Goal: Information Seeking & Learning: Learn about a topic

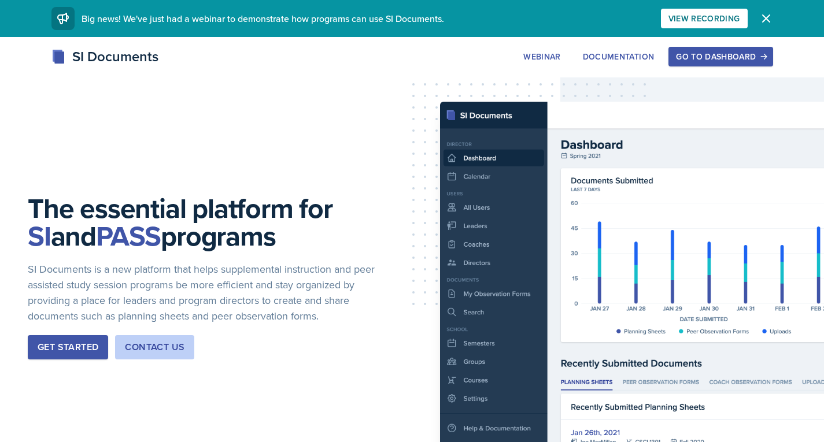
click at [720, 57] on div "Go to Dashboard" at bounding box center [720, 56] width 89 height 9
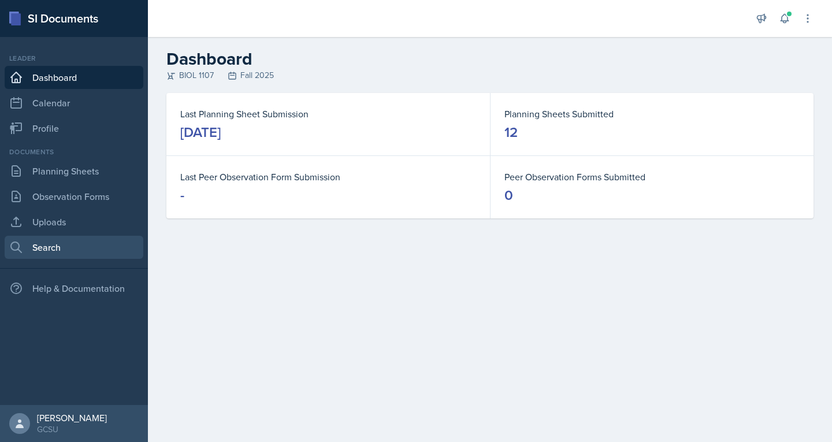
click at [52, 255] on link "Search" at bounding box center [74, 247] width 139 height 23
select select "all"
select select "1"
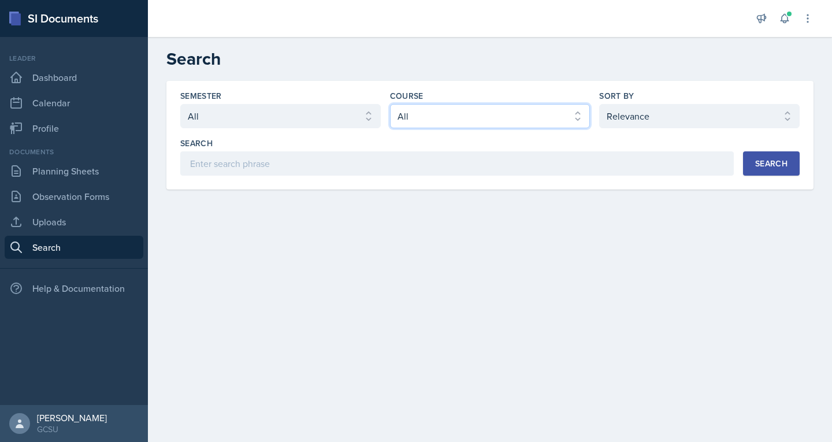
click at [510, 120] on select "Select course All ACCT 3101 ACCT 3102 ASTR 1000 BIOL 1100 BIOL 1107 BIOL 1108 B…" at bounding box center [490, 116] width 201 height 24
select select "36541d13-729a-45ef-a9cb-922687840166"
click at [390, 104] on select "Select course All ACCT 3101 ACCT 3102 ASTR 1000 BIOL 1100 BIOL 1107 BIOL 1108 B…" at bounding box center [490, 116] width 201 height 24
click at [769, 164] on div "Search" at bounding box center [771, 163] width 32 height 9
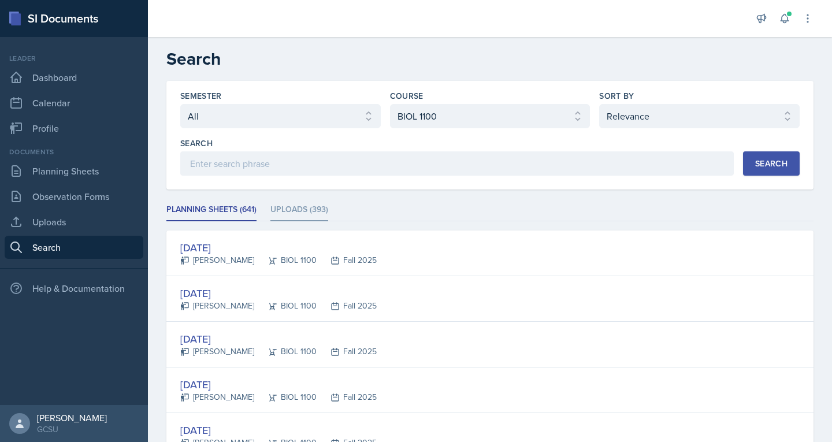
click at [289, 207] on li "Uploads (393)" at bounding box center [300, 210] width 58 height 23
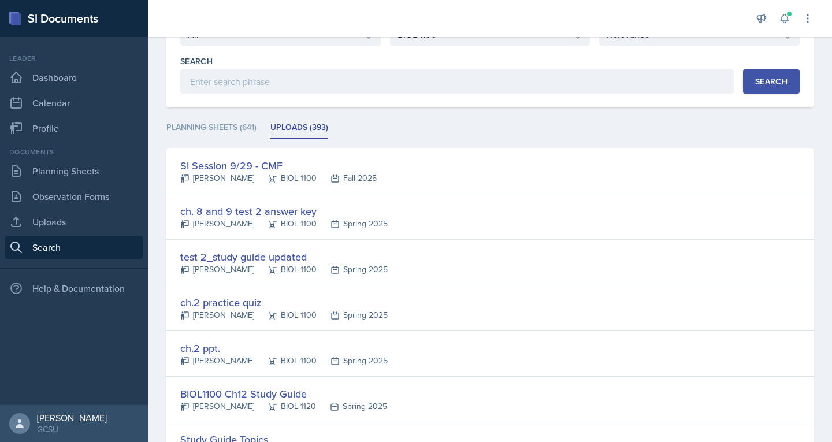
scroll to position [91, 0]
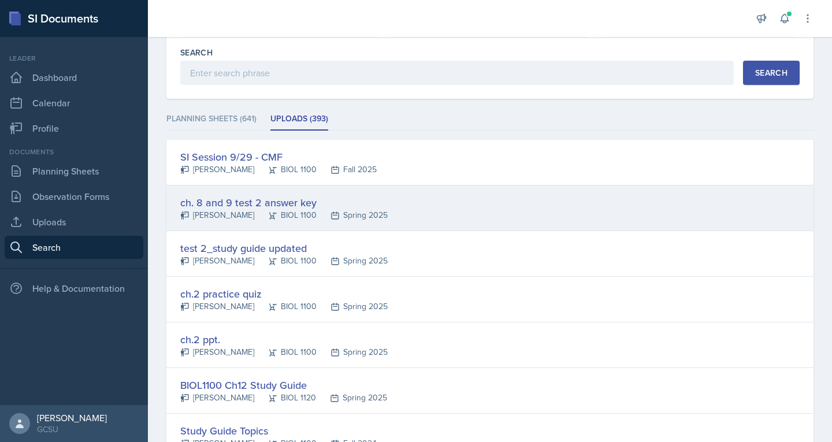
click at [240, 208] on div "ch. 8 and 9 test 2 answer key" at bounding box center [283, 203] width 207 height 16
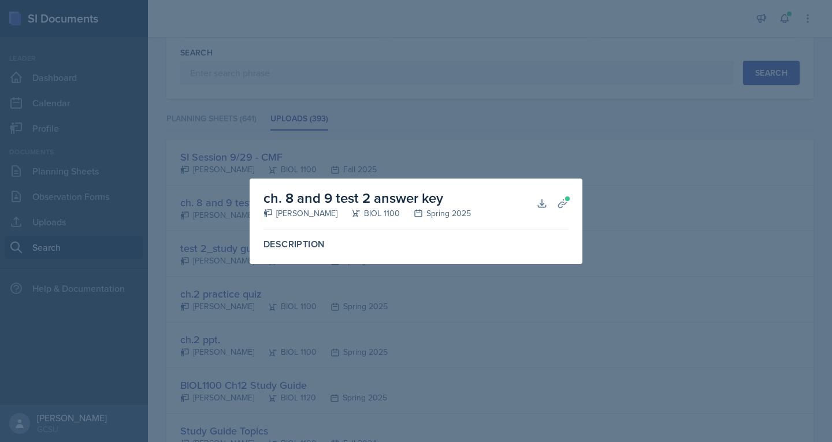
click at [324, 335] on div at bounding box center [416, 221] width 832 height 442
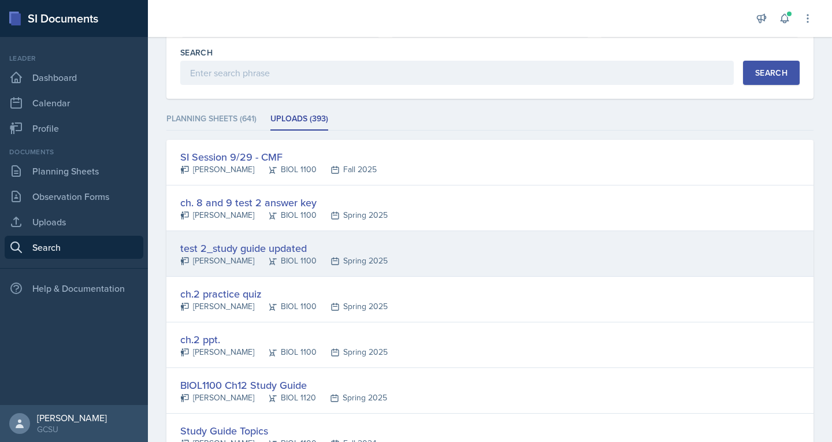
click at [224, 254] on div "test 2_study guide updated" at bounding box center [283, 248] width 207 height 16
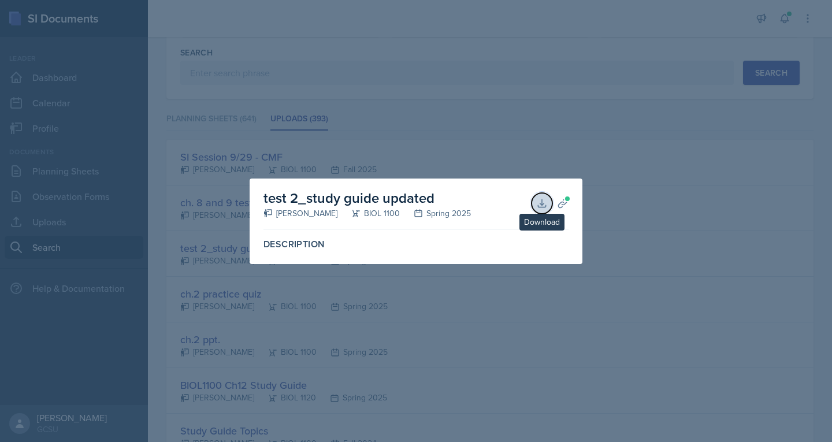
click at [539, 201] on icon at bounding box center [542, 204] width 12 height 12
click at [607, 144] on div at bounding box center [416, 221] width 832 height 442
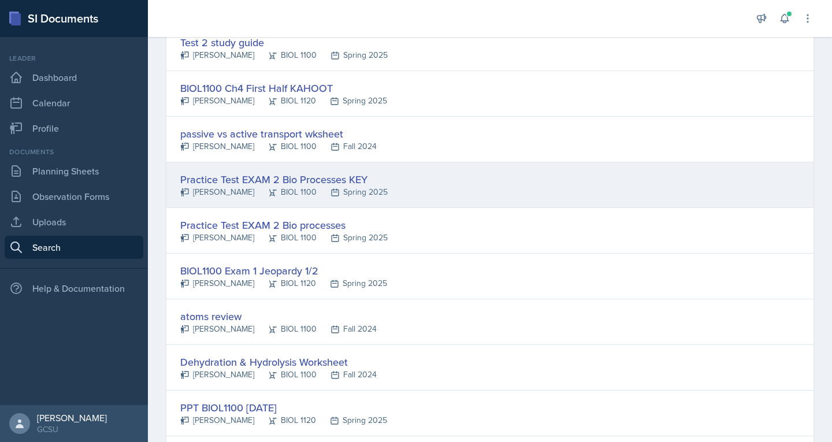
scroll to position [1256, 0]
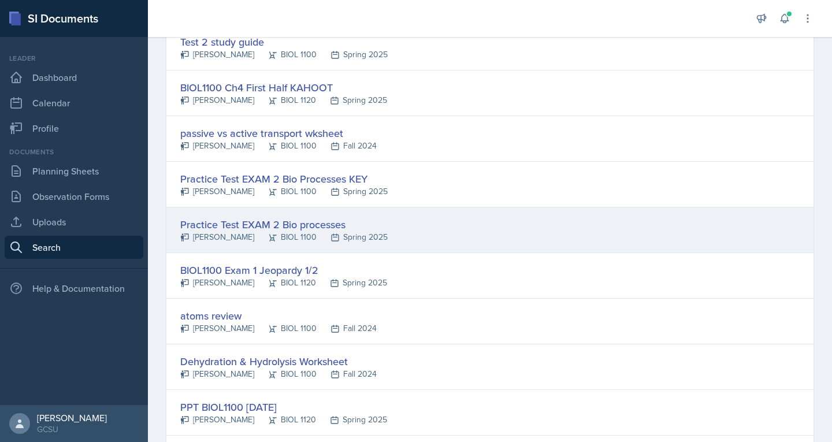
click at [216, 226] on div "Practice Test EXAM 2 Bio processes" at bounding box center [283, 225] width 207 height 16
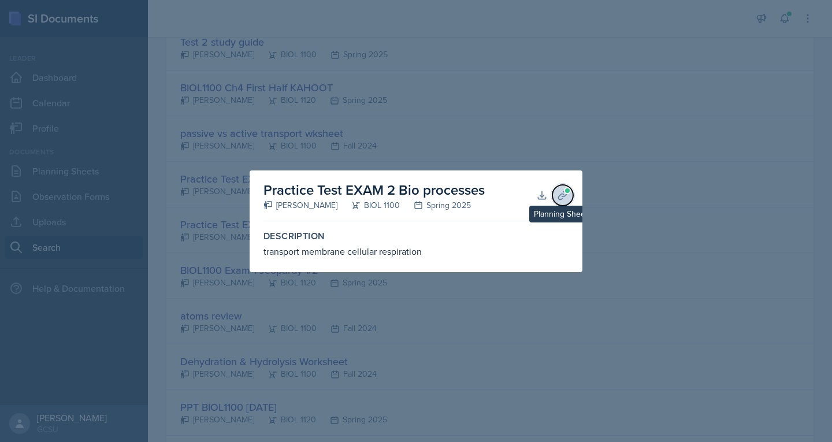
click at [568, 195] on icon at bounding box center [563, 196] width 12 height 12
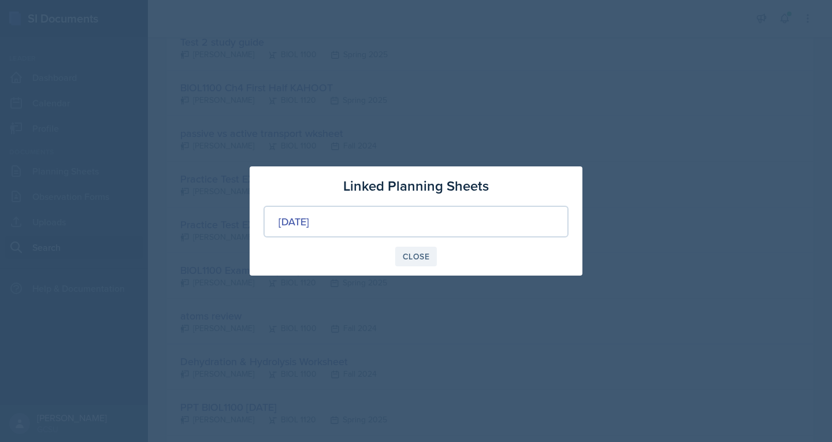
click at [417, 255] on div "Close" at bounding box center [416, 256] width 27 height 9
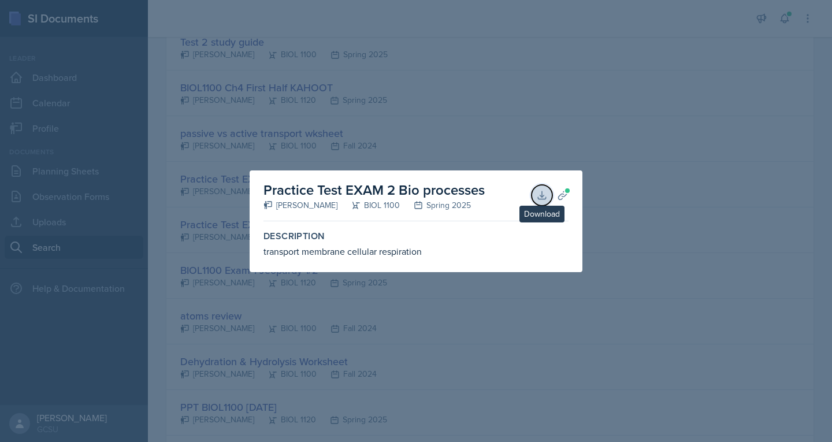
click at [539, 199] on icon at bounding box center [542, 195] width 8 height 8
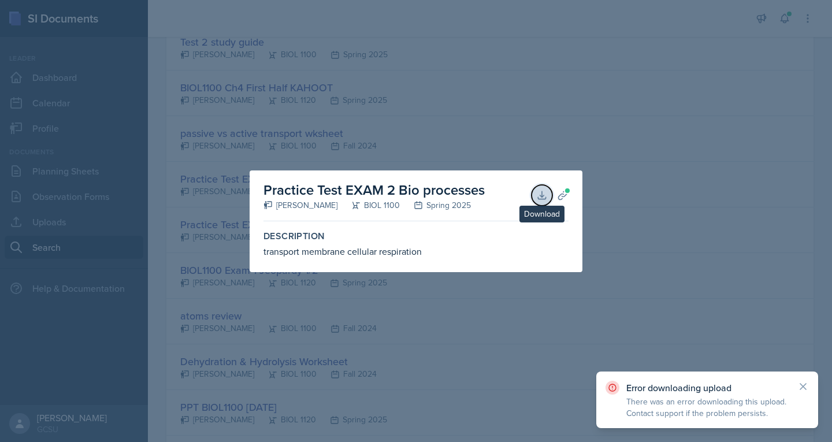
click at [539, 201] on button "Download" at bounding box center [542, 195] width 21 height 21
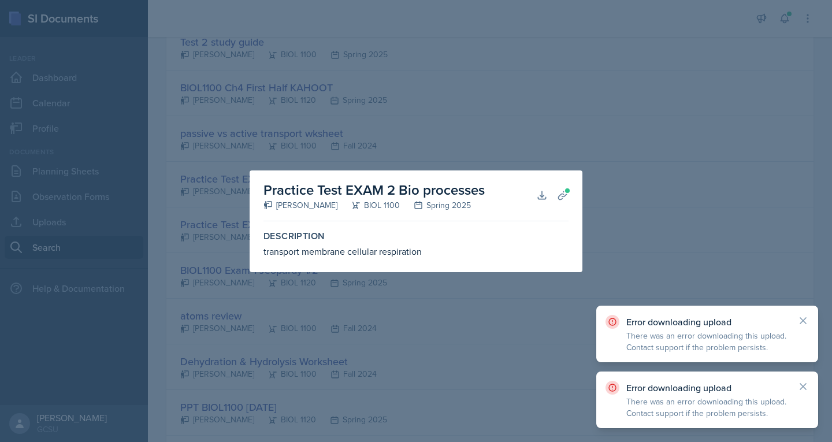
click at [590, 175] on div at bounding box center [416, 221] width 832 height 442
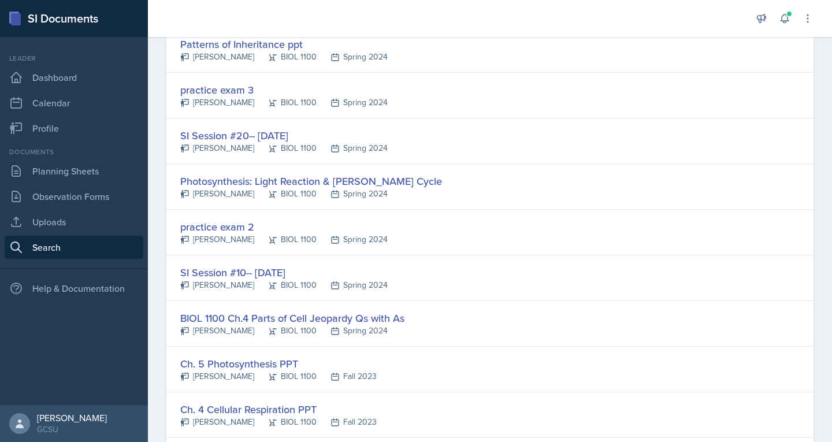
scroll to position [1666, 0]
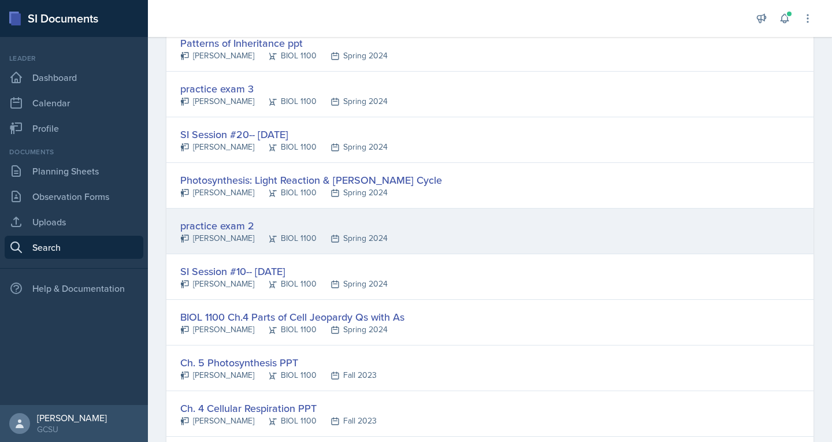
click at [216, 236] on div "[PERSON_NAME]" at bounding box center [217, 238] width 74 height 12
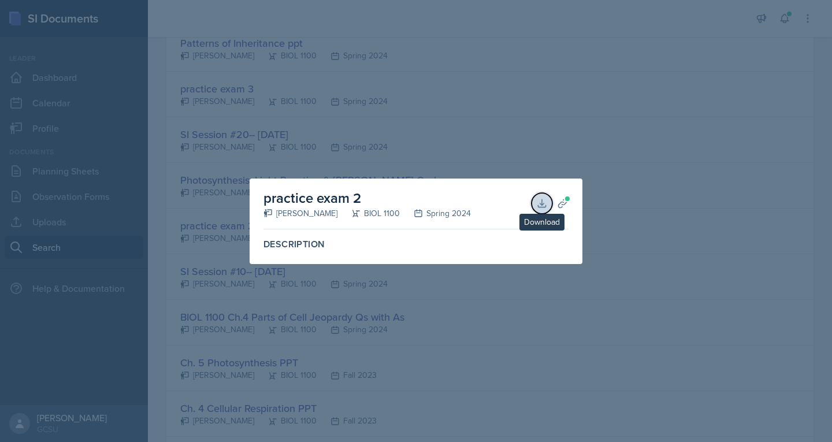
click at [546, 206] on icon at bounding box center [542, 203] width 8 height 8
click at [602, 167] on div at bounding box center [416, 221] width 832 height 442
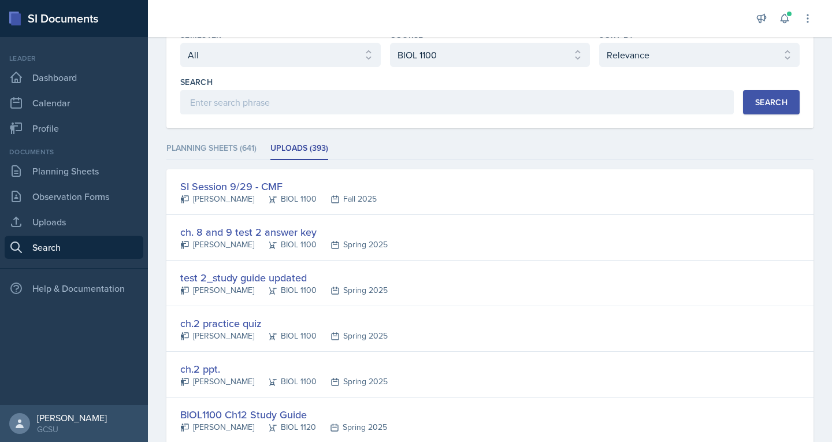
scroll to position [0, 0]
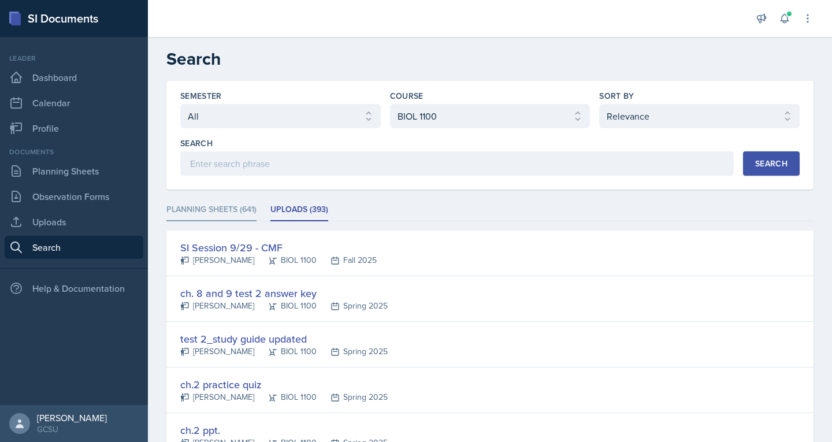
click at [215, 212] on li "Planning Sheets (641)" at bounding box center [211, 210] width 90 height 23
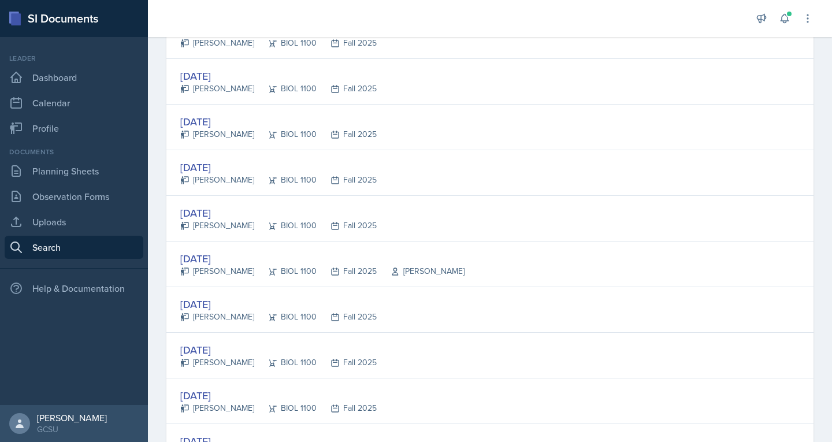
scroll to position [224, 0]
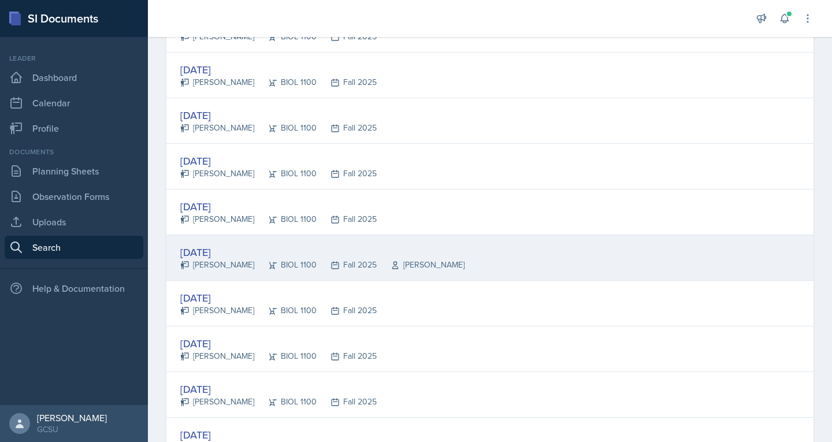
click at [194, 264] on div "[PERSON_NAME]" at bounding box center [217, 265] width 74 height 12
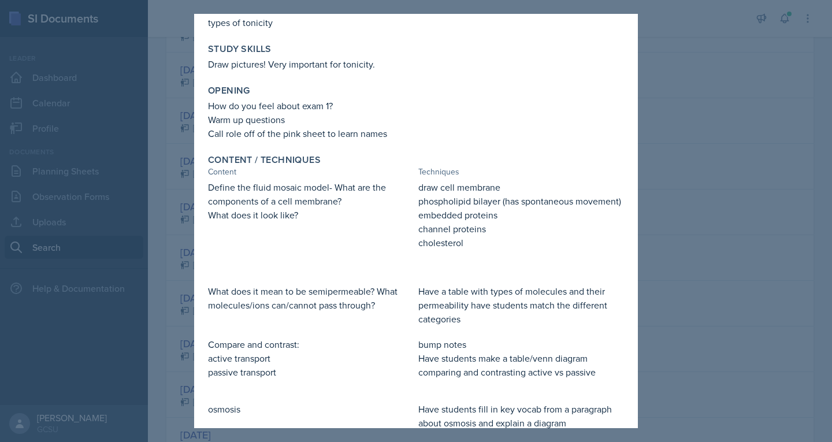
scroll to position [72, 0]
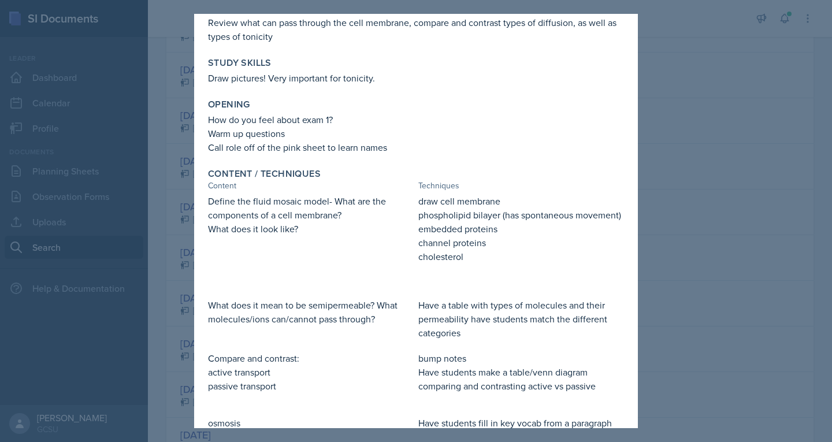
click at [181, 159] on div at bounding box center [416, 221] width 832 height 442
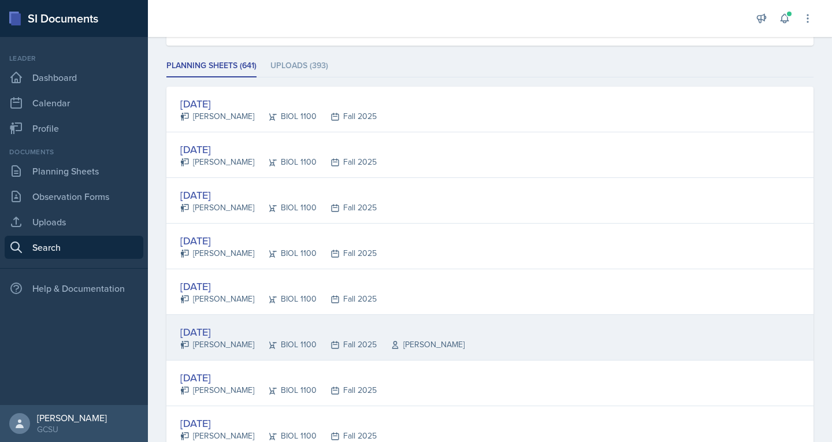
scroll to position [143, 0]
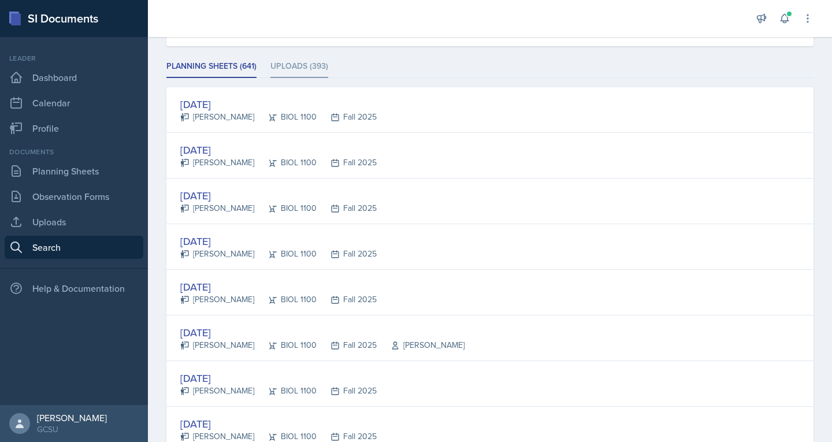
click at [294, 69] on li "Uploads (393)" at bounding box center [300, 66] width 58 height 23
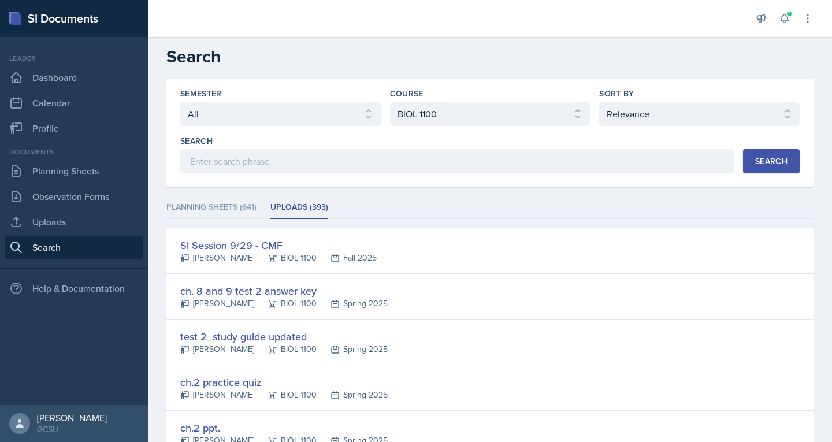
scroll to position [2, 0]
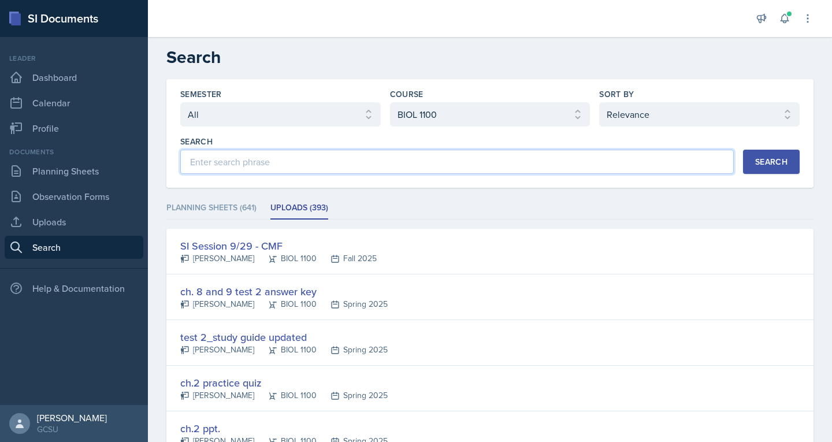
click at [253, 164] on input at bounding box center [457, 162] width 554 height 24
type input "cellular"
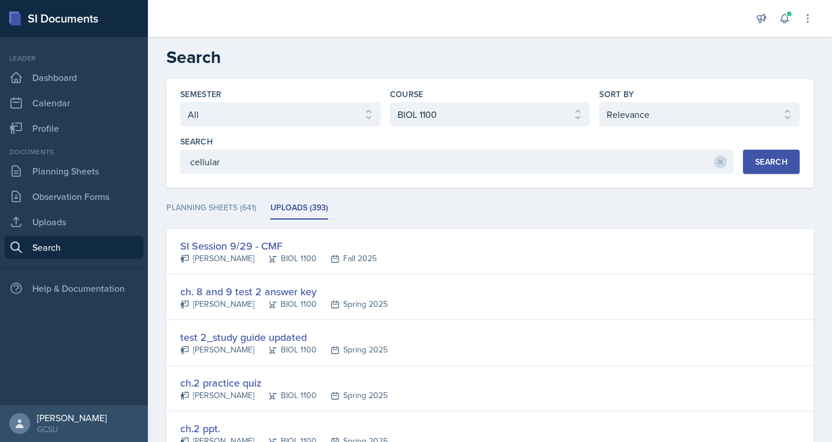
click at [743, 158] on button "Search" at bounding box center [771, 162] width 57 height 24
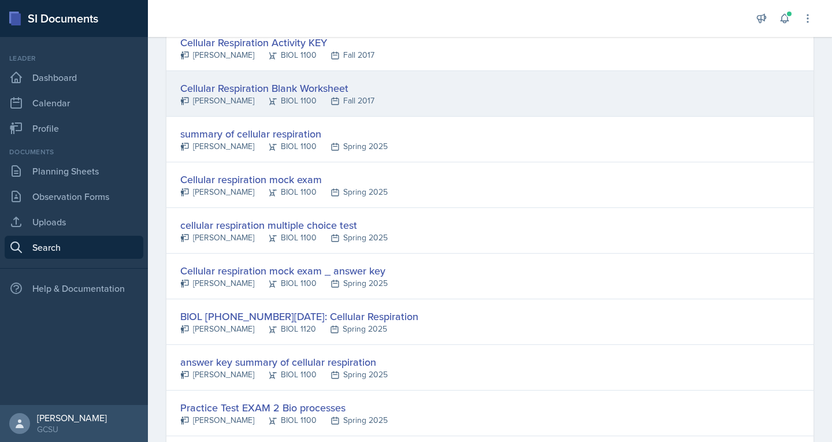
scroll to position [206, 0]
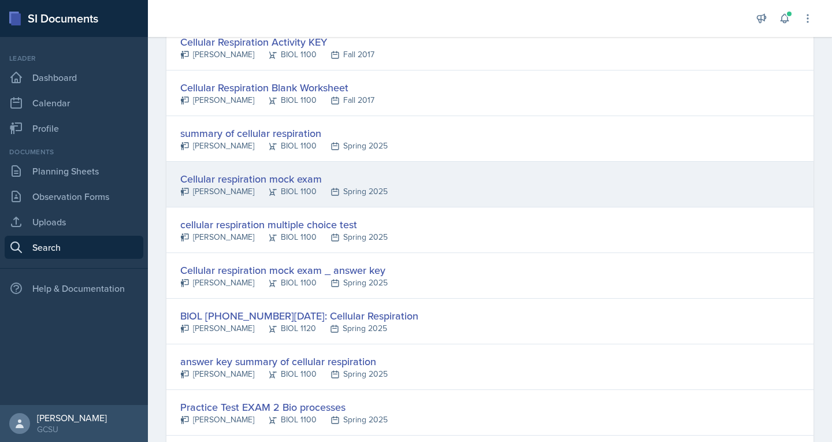
click at [257, 186] on div "BIOL 1100" at bounding box center [285, 192] width 62 height 12
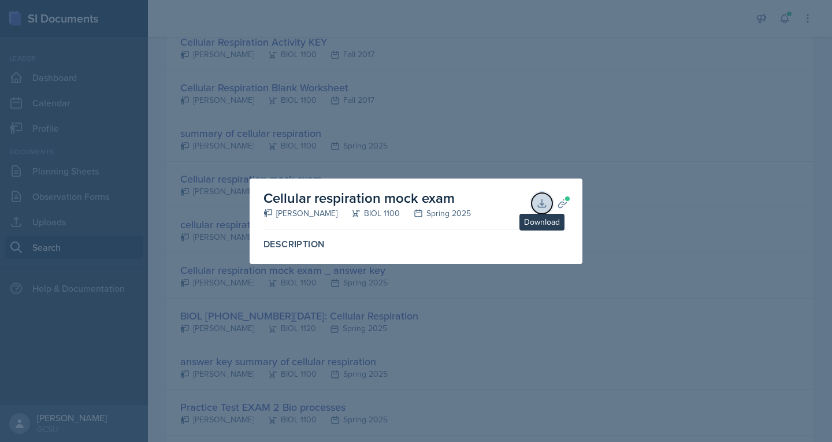
click at [542, 201] on icon at bounding box center [542, 203] width 8 height 8
click at [600, 86] on div at bounding box center [416, 221] width 832 height 442
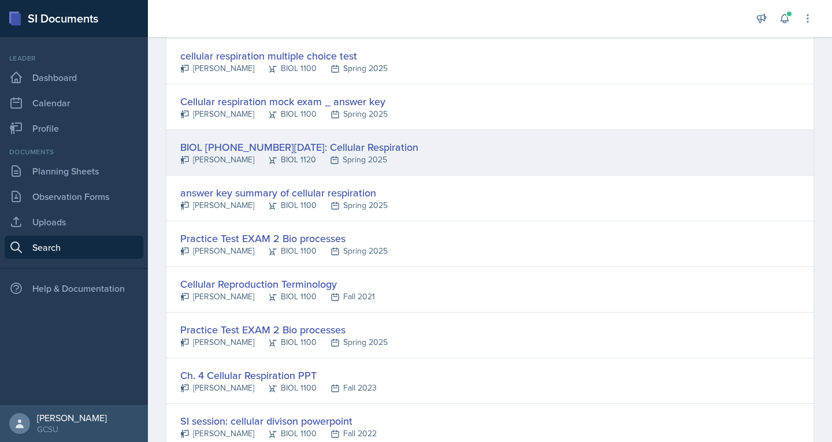
scroll to position [376, 0]
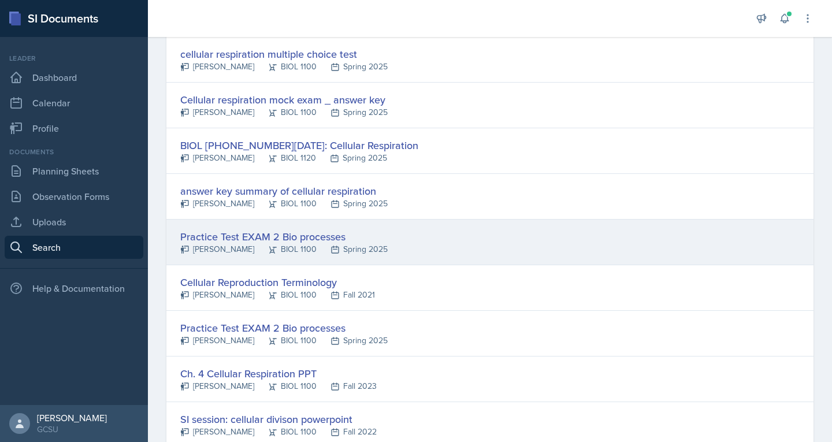
click at [294, 243] on div "Practice Test EXAM 2 Bio processes" at bounding box center [283, 237] width 207 height 16
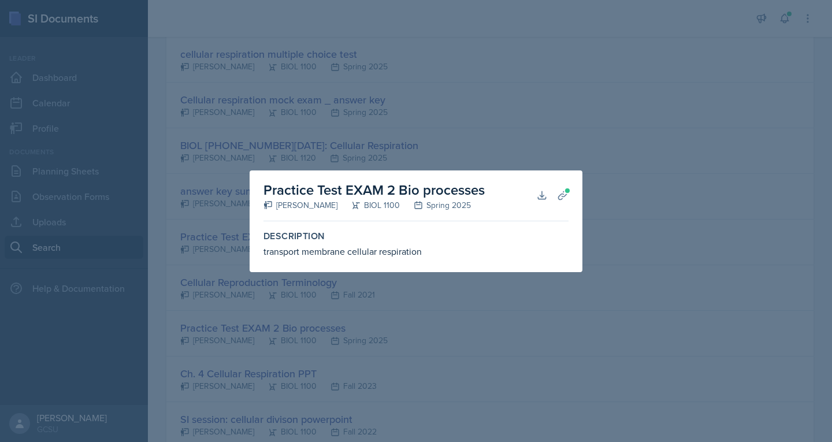
click at [166, 265] on div at bounding box center [416, 221] width 832 height 442
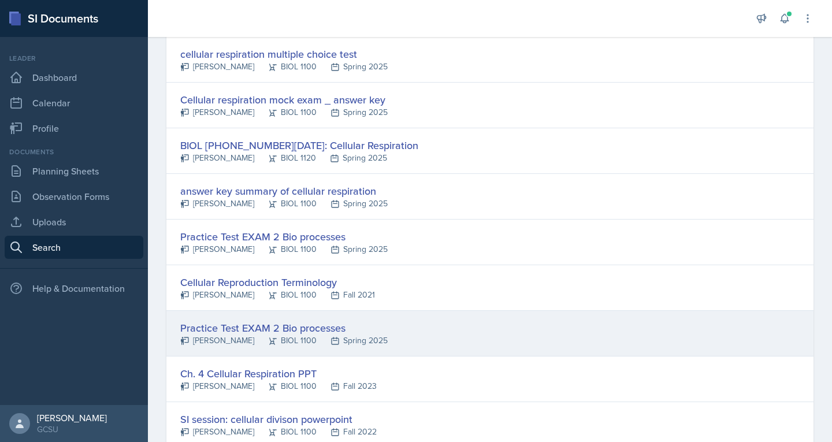
click at [209, 330] on div "Practice Test EXAM 2 Bio processes" at bounding box center [283, 328] width 207 height 16
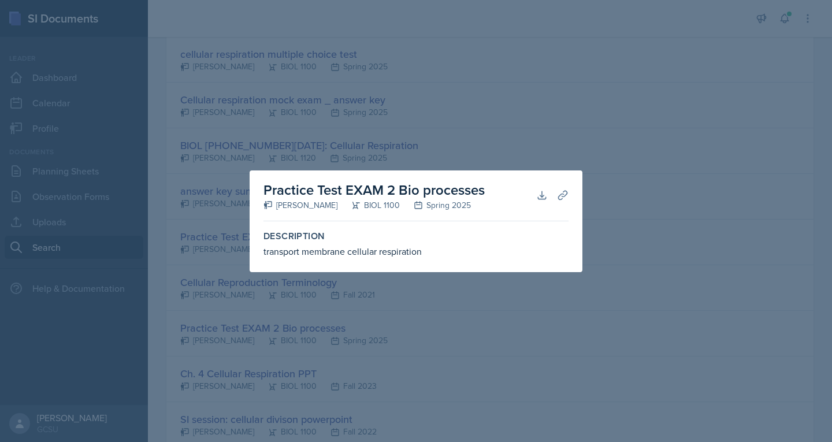
click at [206, 295] on div at bounding box center [416, 221] width 832 height 442
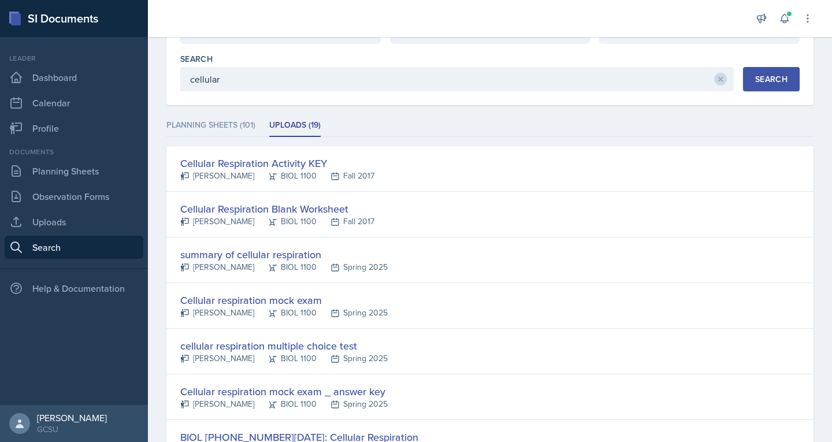
scroll to position [0, 0]
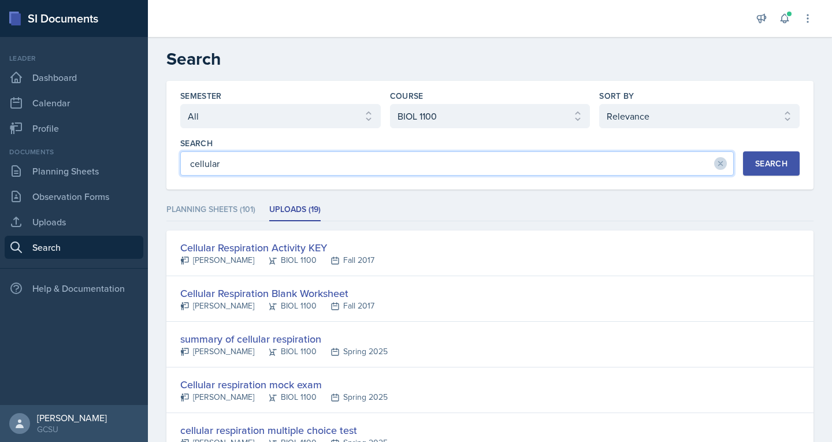
click at [307, 162] on input "cellular" at bounding box center [457, 163] width 554 height 24
type input "photosynthesis"
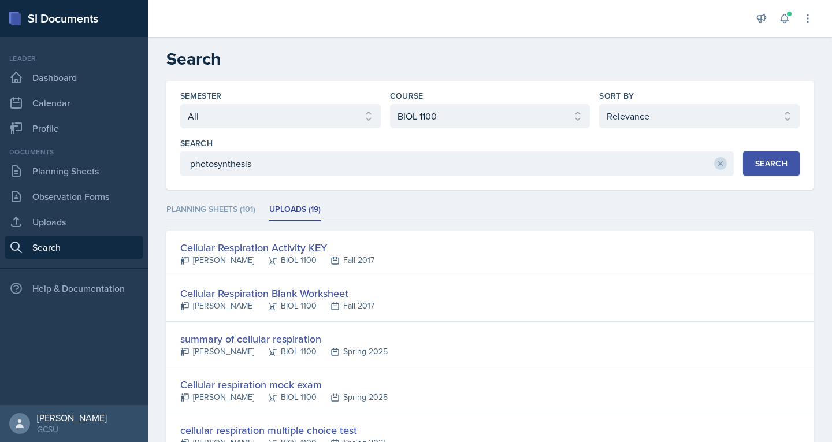
click at [761, 162] on div "Search" at bounding box center [771, 163] width 32 height 9
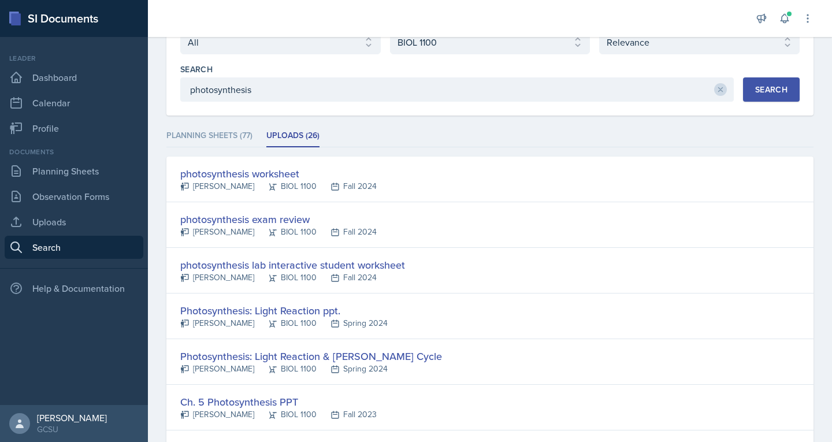
scroll to position [85, 0]
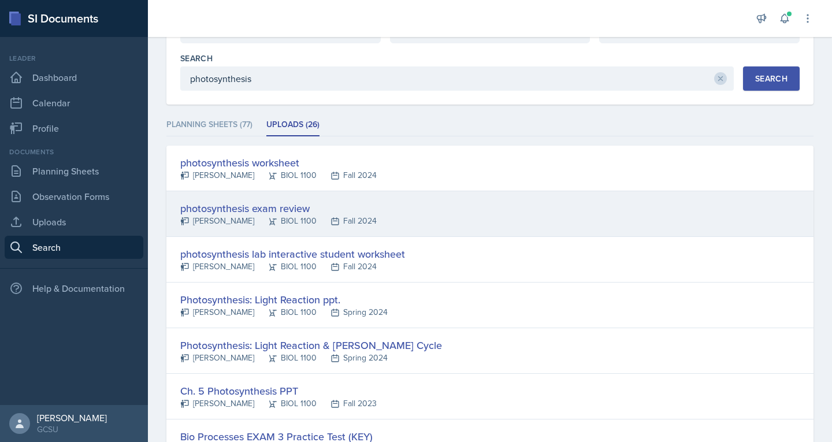
click at [254, 217] on div "[PERSON_NAME]" at bounding box center [217, 221] width 74 height 12
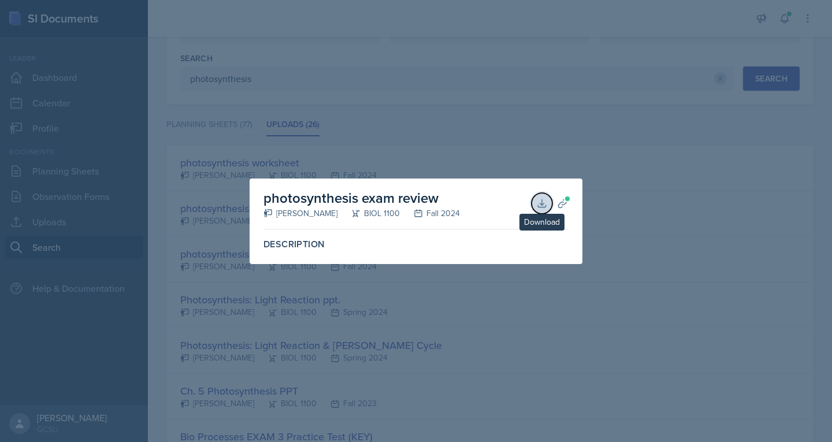
click at [549, 202] on button "Download" at bounding box center [542, 203] width 21 height 21
click at [553, 166] on div at bounding box center [416, 221] width 832 height 442
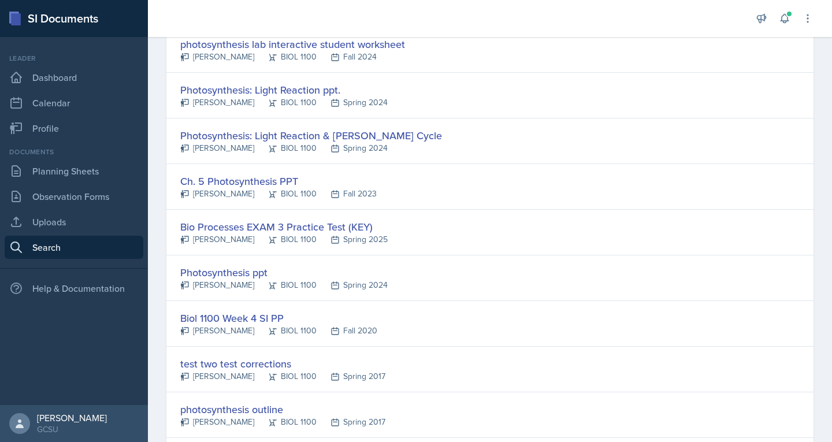
scroll to position [298, 0]
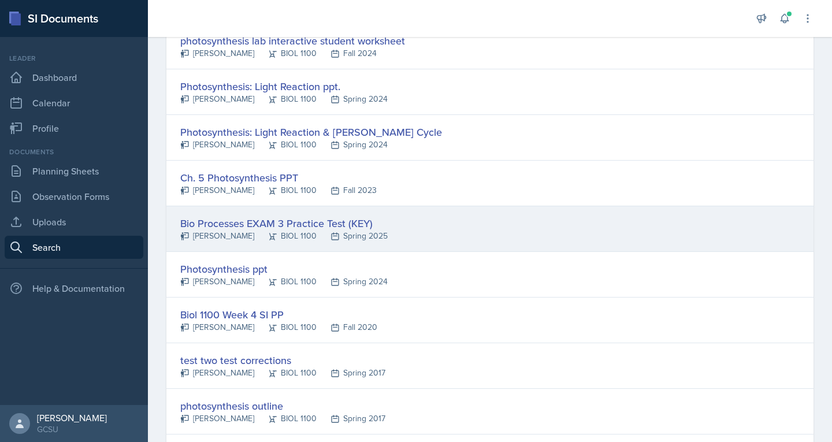
click at [283, 228] on div "Bio Processes EXAM 3 Practice Test (KEY)" at bounding box center [283, 224] width 207 height 16
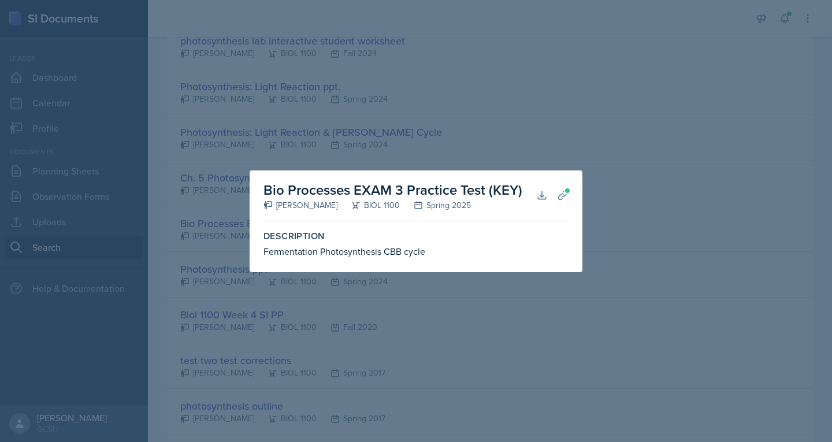
click at [170, 250] on div at bounding box center [416, 221] width 832 height 442
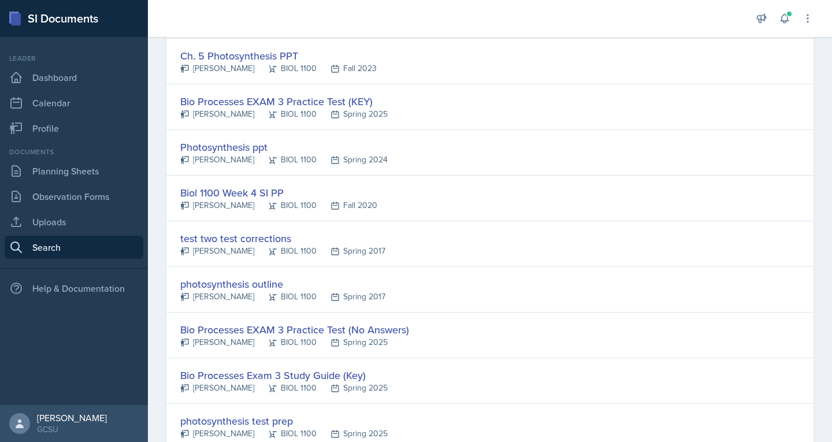
scroll to position [425, 0]
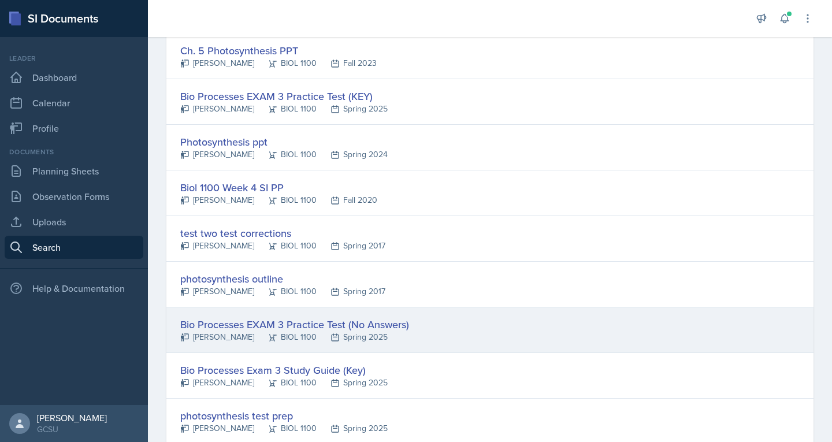
click at [218, 323] on div "Bio Processes EXAM 3 Practice Test (No Answers)" at bounding box center [294, 325] width 229 height 16
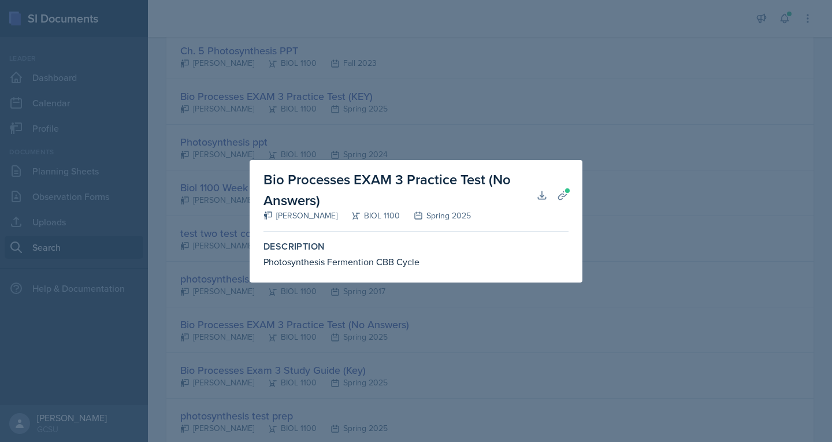
click at [243, 354] on div at bounding box center [416, 221] width 832 height 442
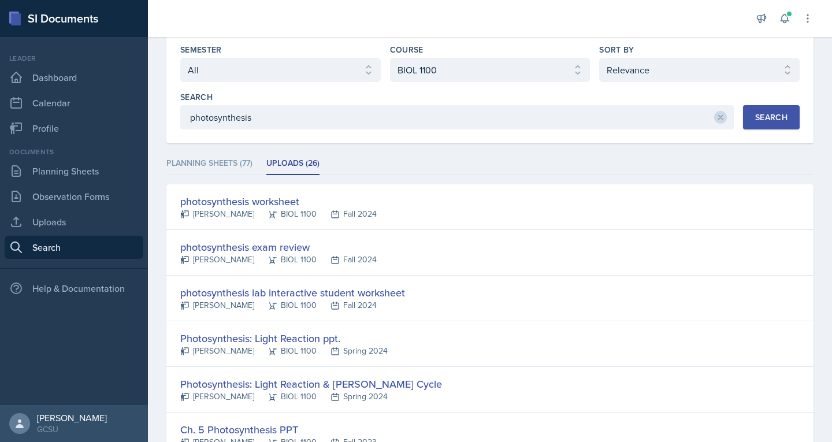
scroll to position [0, 0]
